Goal: Information Seeking & Learning: Check status

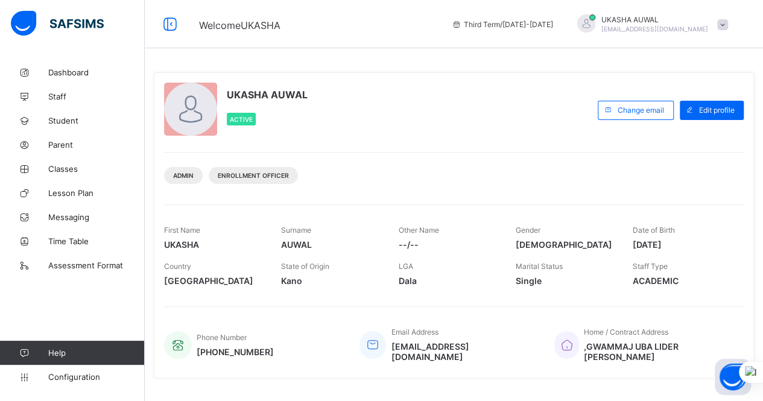
click at [86, 72] on span "Dashboard" at bounding box center [96, 73] width 96 height 10
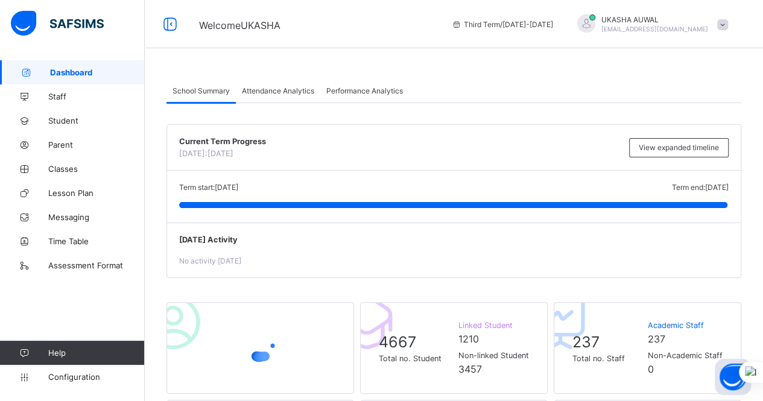
click at [17, 16] on img at bounding box center [57, 23] width 93 height 25
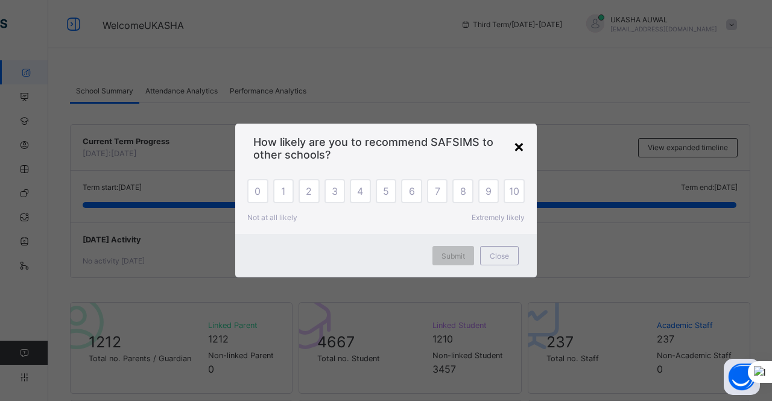
click at [521, 148] on div "×" at bounding box center [518, 146] width 11 height 20
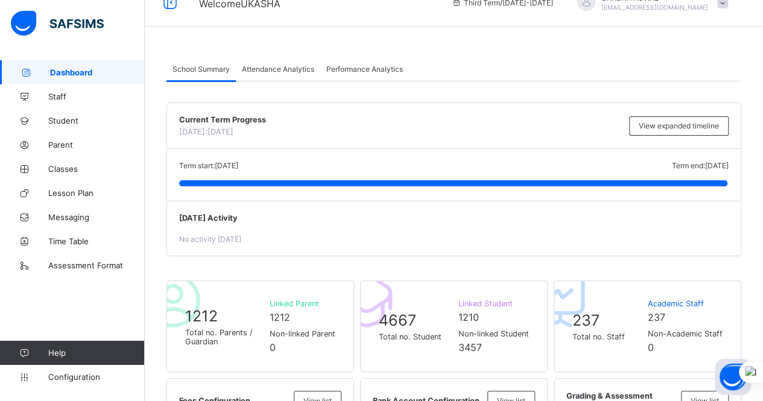
scroll to position [24, 0]
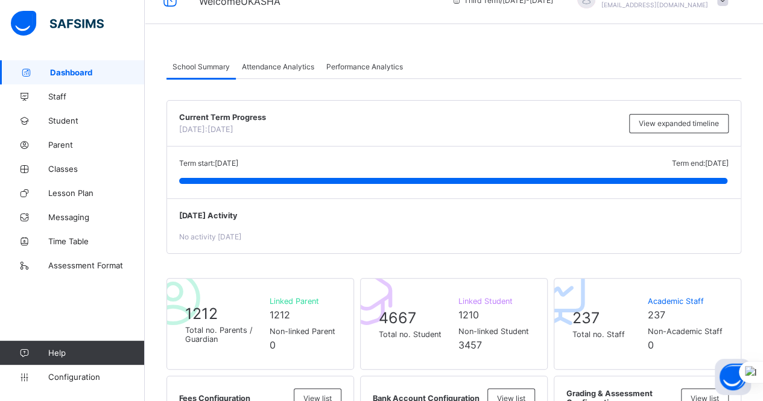
click at [125, 28] on div at bounding box center [71, 24] width 145 height 48
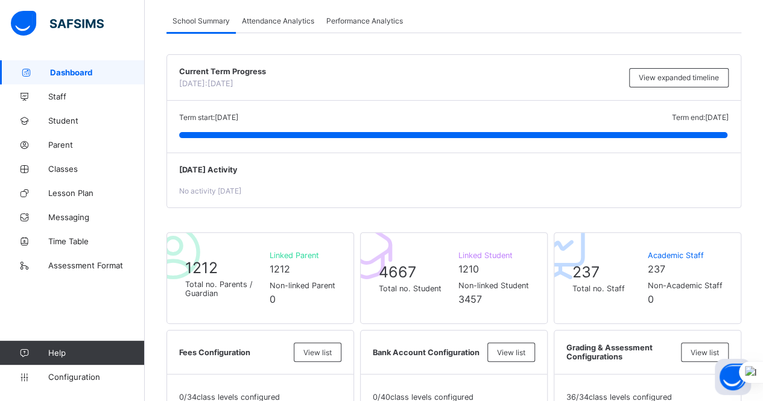
scroll to position [72, 0]
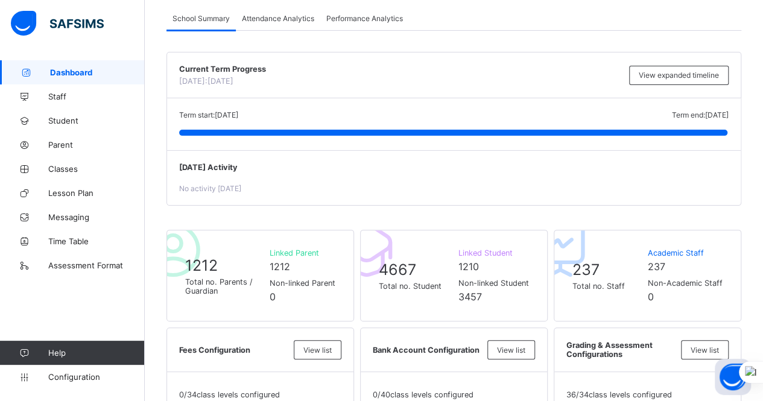
click at [125, 28] on div at bounding box center [71, 24] width 145 height 48
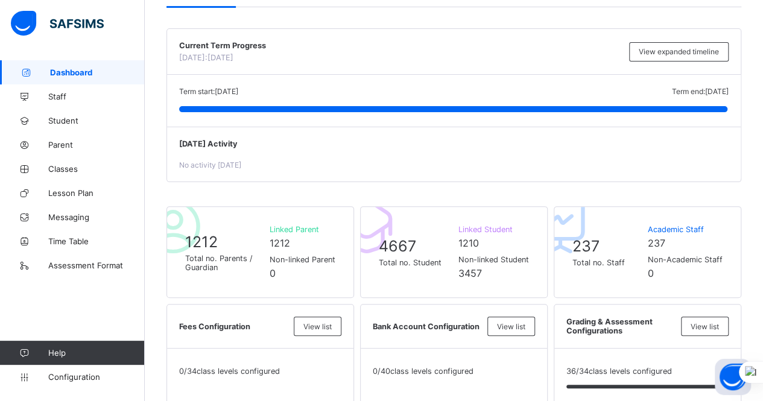
scroll to position [447, 0]
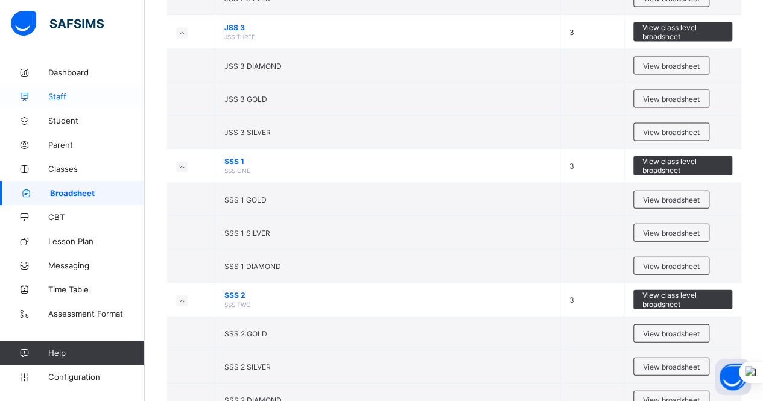
scroll to position [1274, 0]
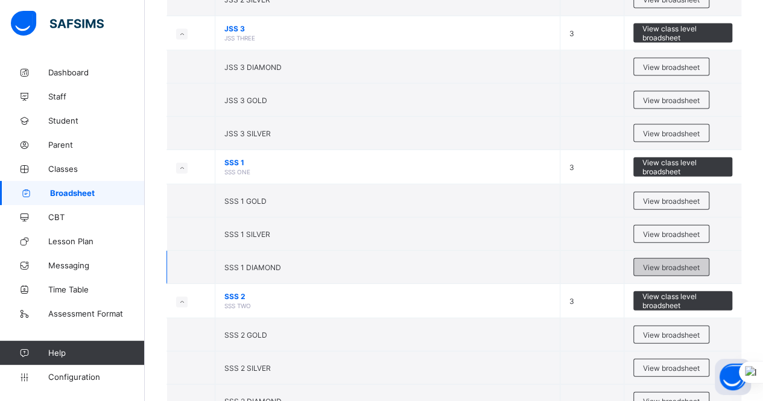
click at [674, 263] on div "View broadsheet" at bounding box center [671, 267] width 76 height 18
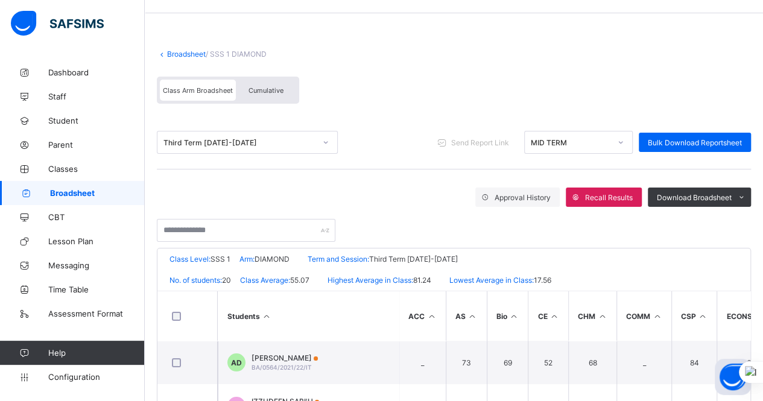
scroll to position [48, 0]
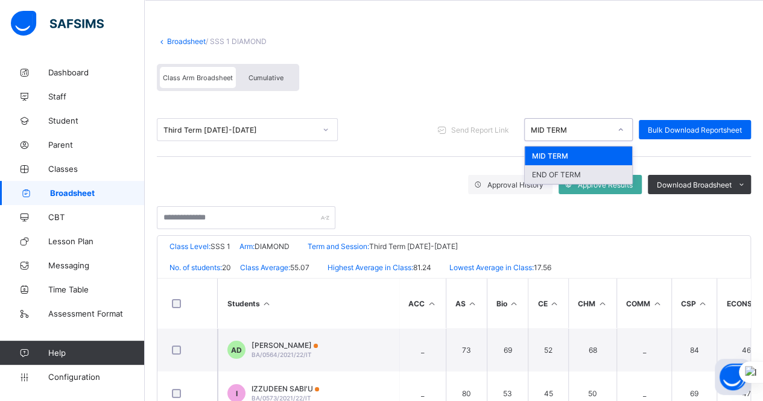
click at [573, 172] on div "END OF TERM" at bounding box center [577, 174] width 107 height 19
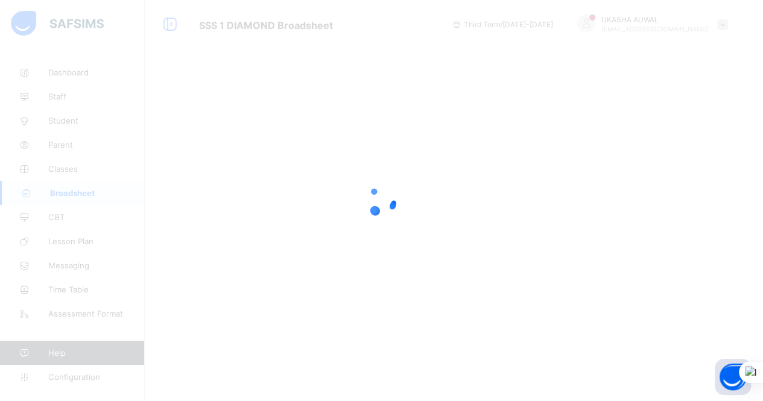
scroll to position [0, 0]
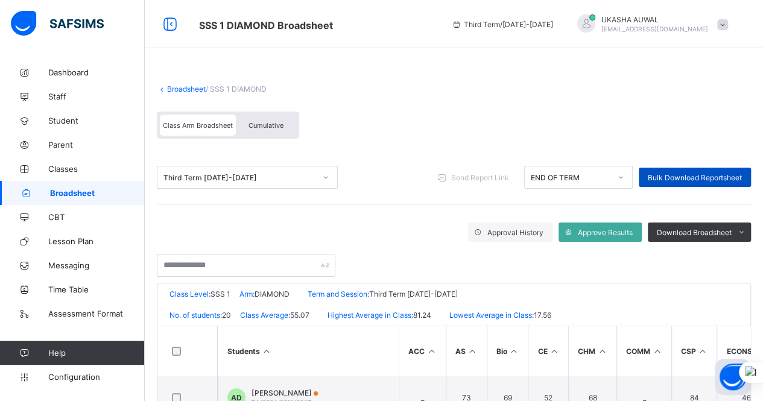
click at [710, 183] on div "Bulk Download Reportsheet" at bounding box center [694, 177] width 112 height 19
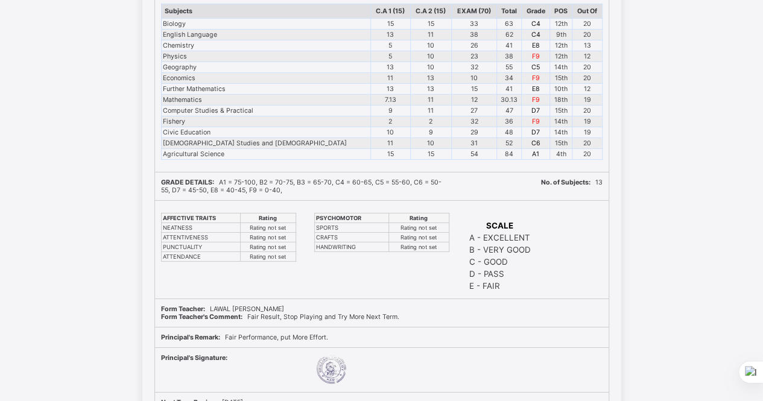
scroll to position [6532, 0]
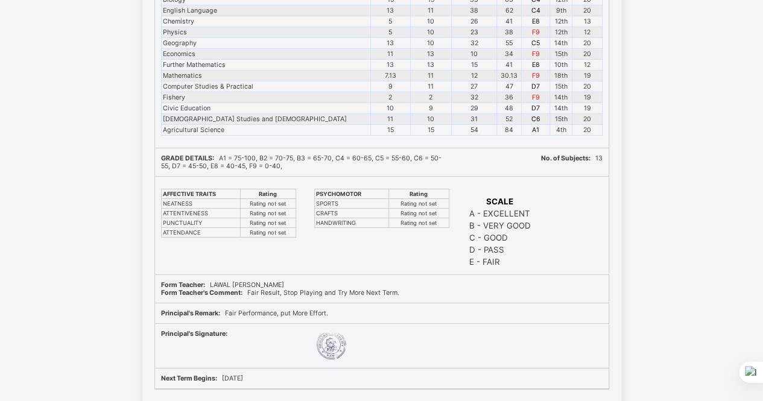
click at [254, 102] on td "Fishery" at bounding box center [265, 97] width 209 height 11
click at [235, 142] on div "Subjects C.A 1 (15) C.A 2 (15) EXAM (70) Total Grade POS Out Of Biology 15 15 3…" at bounding box center [381, 57] width 453 height 180
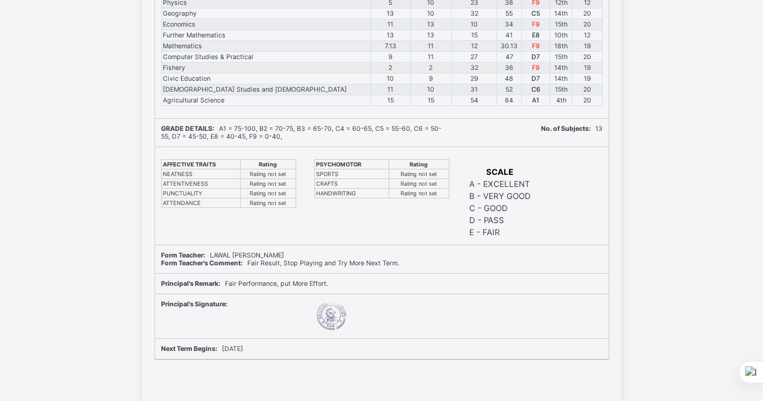
scroll to position [6605, 0]
